Goal: Find specific fact: Find specific fact

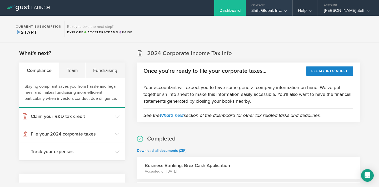
click at [287, 11] on icon at bounding box center [285, 10] width 3 height 3
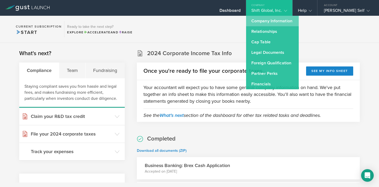
click at [272, 20] on link "Company Information" at bounding box center [272, 21] width 53 height 11
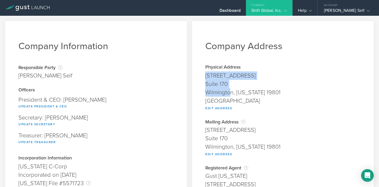
drag, startPoint x: 206, startPoint y: 75, endPoint x: 228, endPoint y: 89, distance: 26.5
click at [228, 89] on span "[STREET_ADDRESS][US_STATE] [GEOGRAPHIC_DATA] Edit Address" at bounding box center [282, 91] width 155 height 39
click at [224, 84] on div "Suite 170" at bounding box center [282, 84] width 155 height 8
drag, startPoint x: 205, startPoint y: 75, endPoint x: 229, endPoint y: 81, distance: 25.1
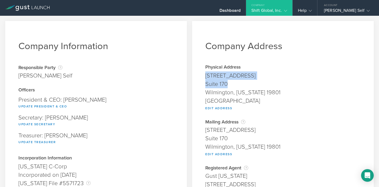
copy span "[STREET_ADDRESS]"
